Goal: Find specific page/section: Find specific page/section

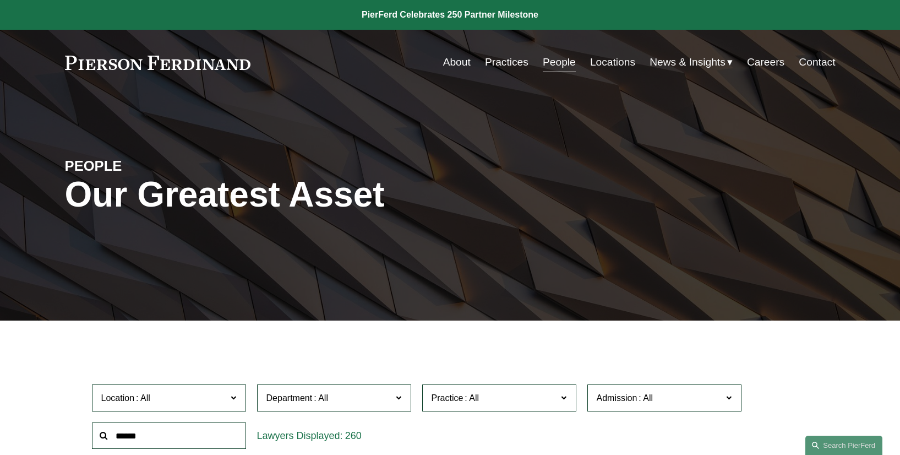
click at [621, 63] on link "Locations" at bounding box center [612, 62] width 45 height 21
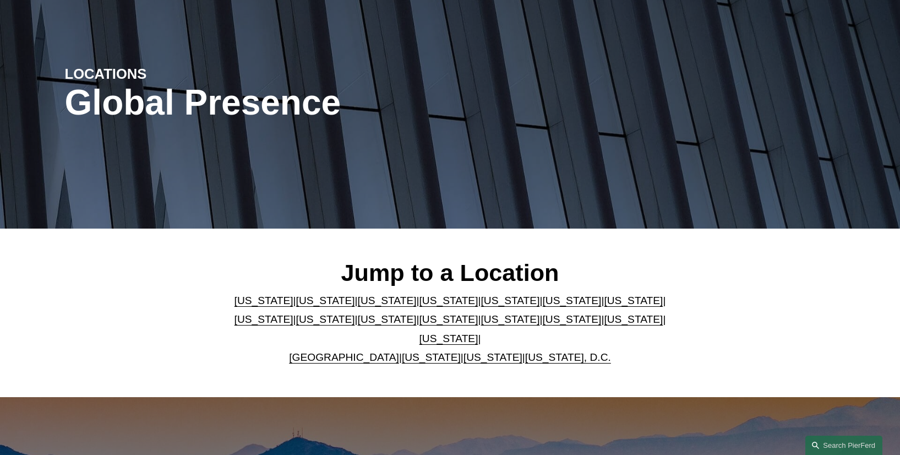
scroll to position [93, 0]
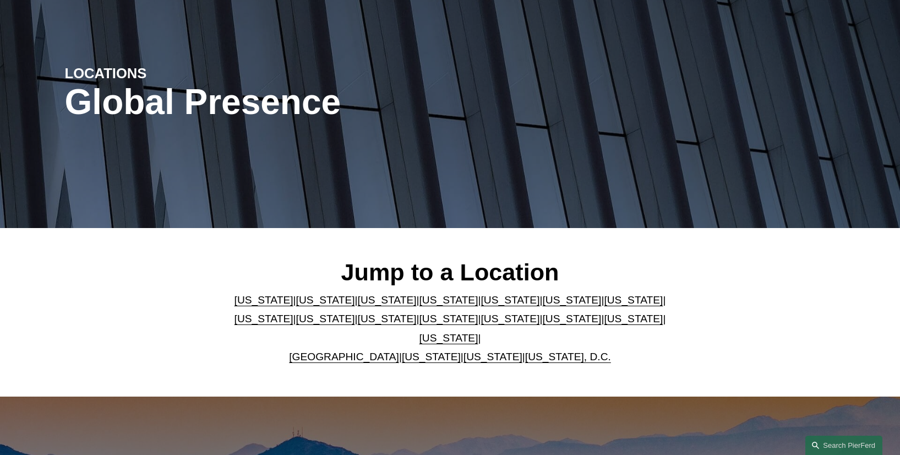
click at [251, 306] on link "[US_STATE]" at bounding box center [264, 300] width 59 height 12
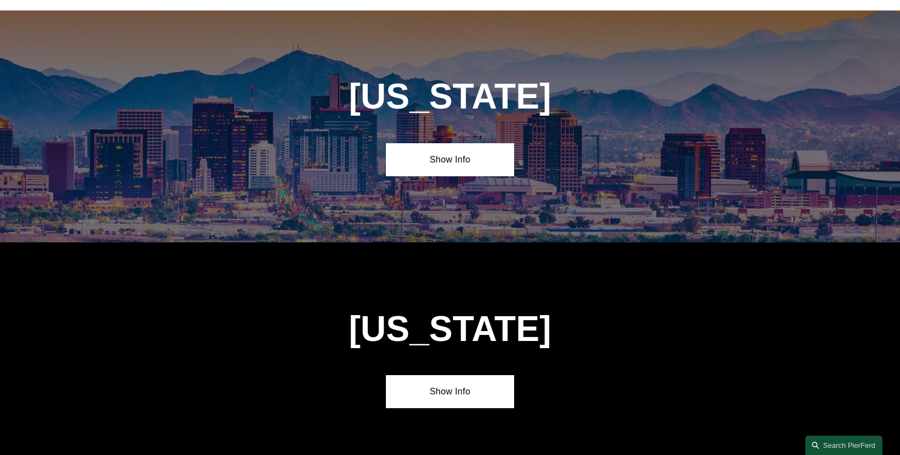
scroll to position [479, 0]
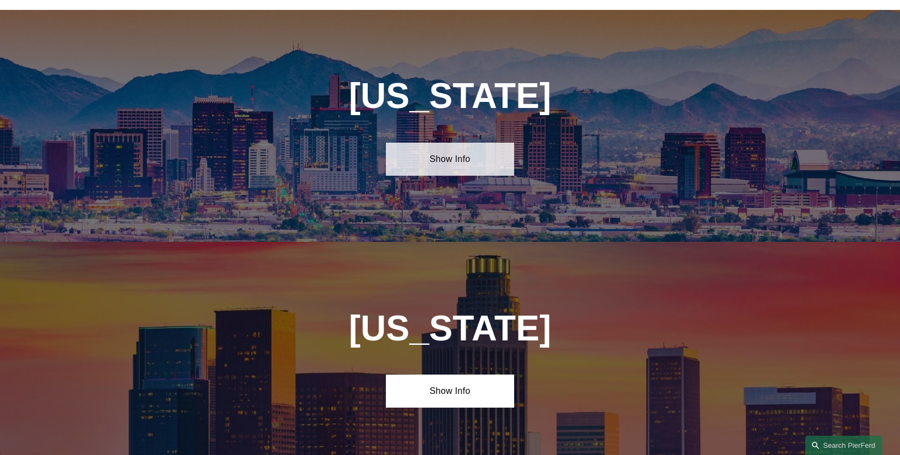
click at [474, 158] on link "Show Info" at bounding box center [450, 159] width 128 height 33
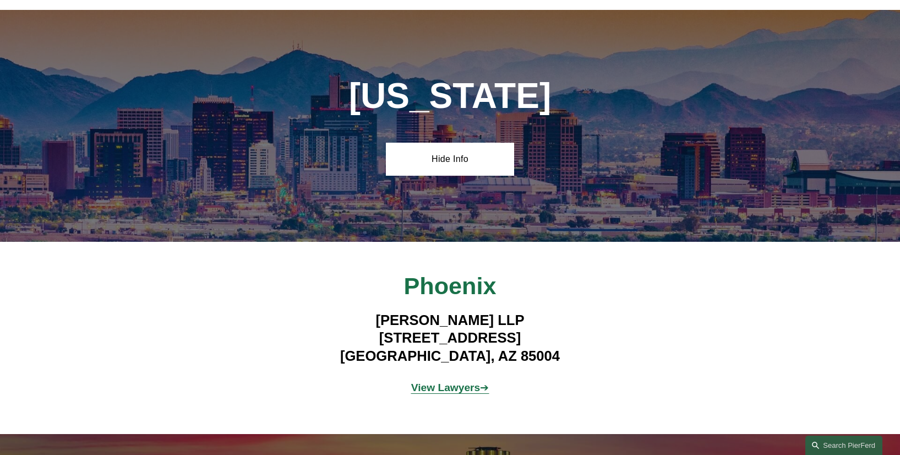
click at [461, 382] on strong "View Lawyers" at bounding box center [445, 388] width 69 height 12
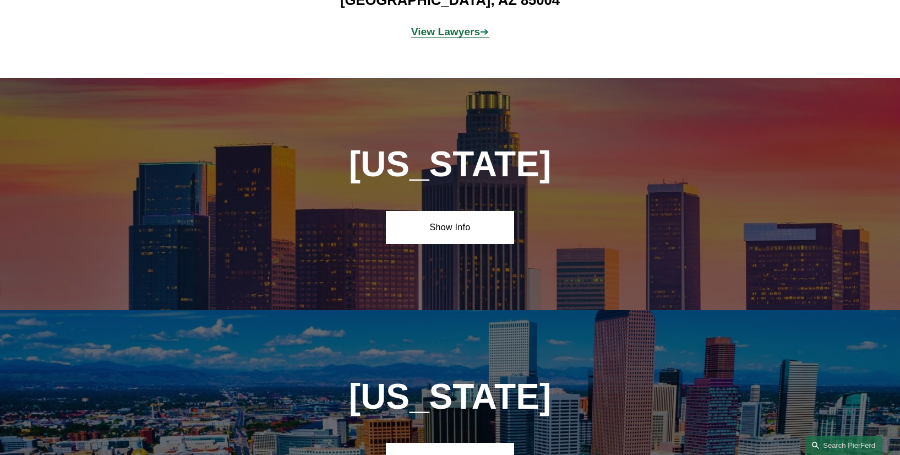
scroll to position [845, 0]
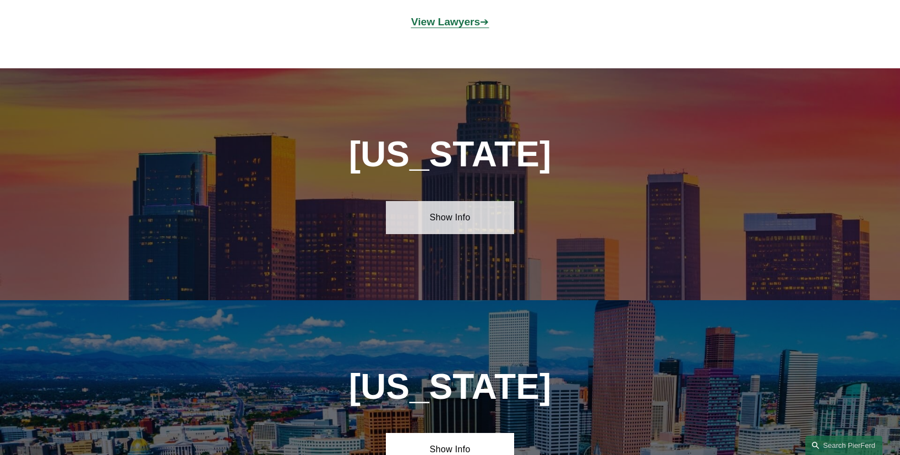
click at [470, 214] on link "Show Info" at bounding box center [450, 217] width 128 height 33
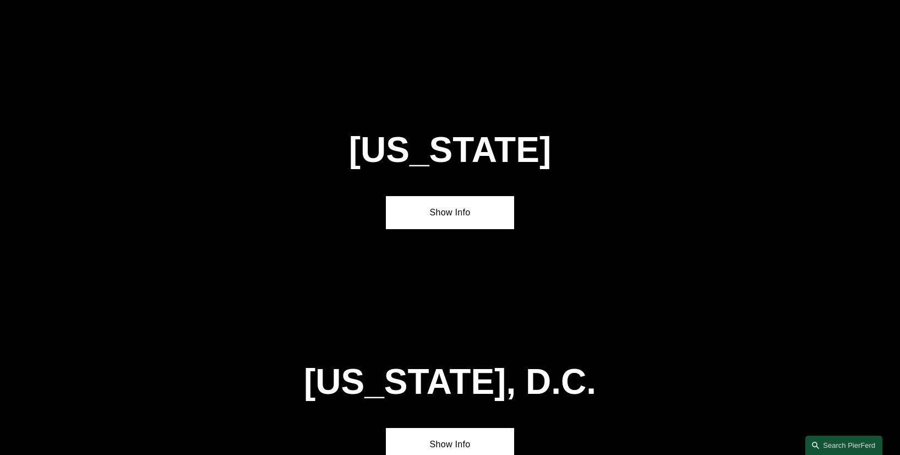
scroll to position [5058, 0]
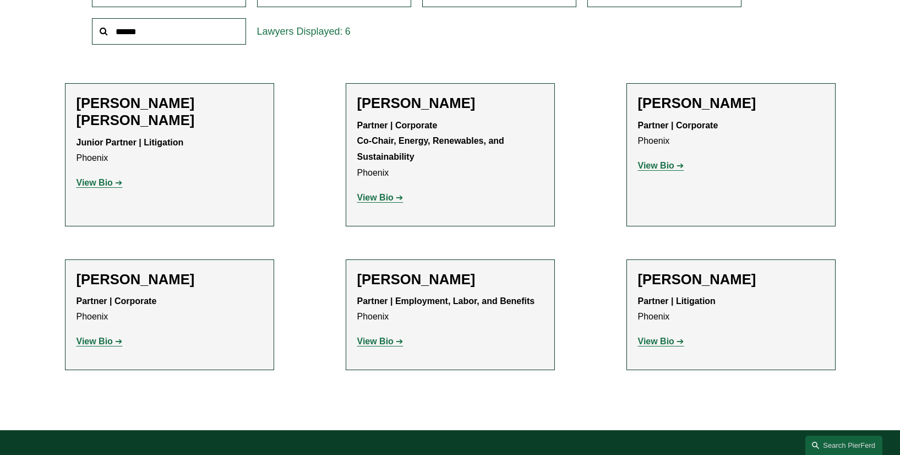
scroll to position [389, 0]
